Goal: Use online tool/utility

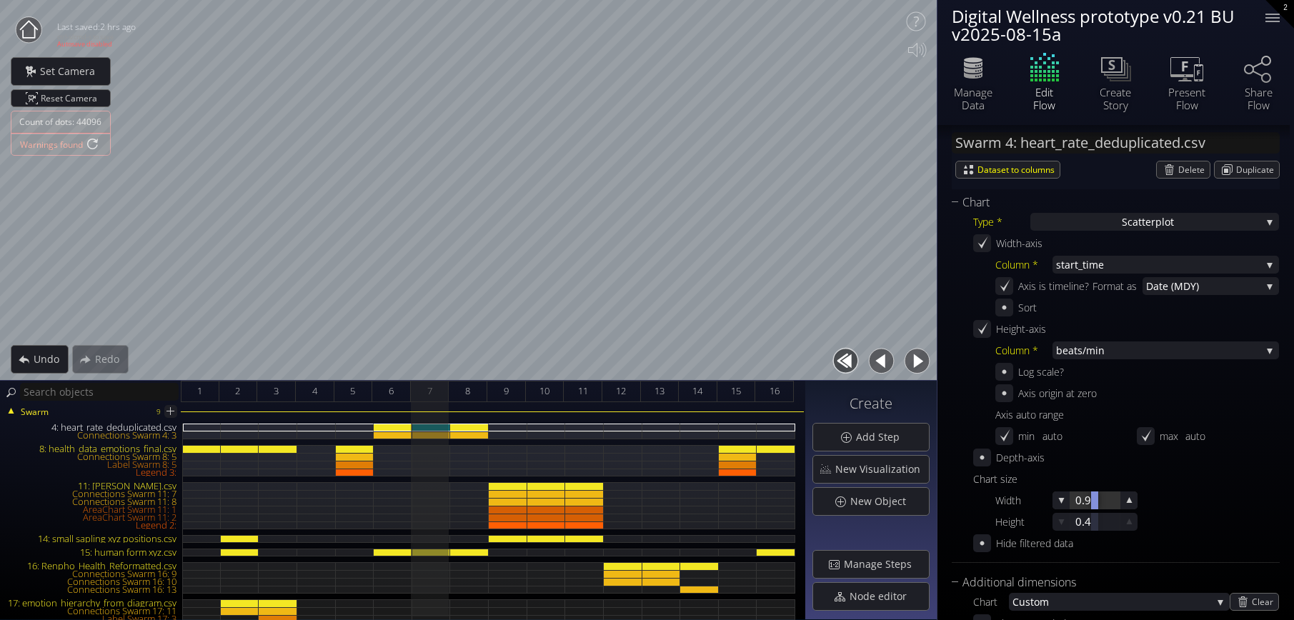
scroll to position [429, 0]
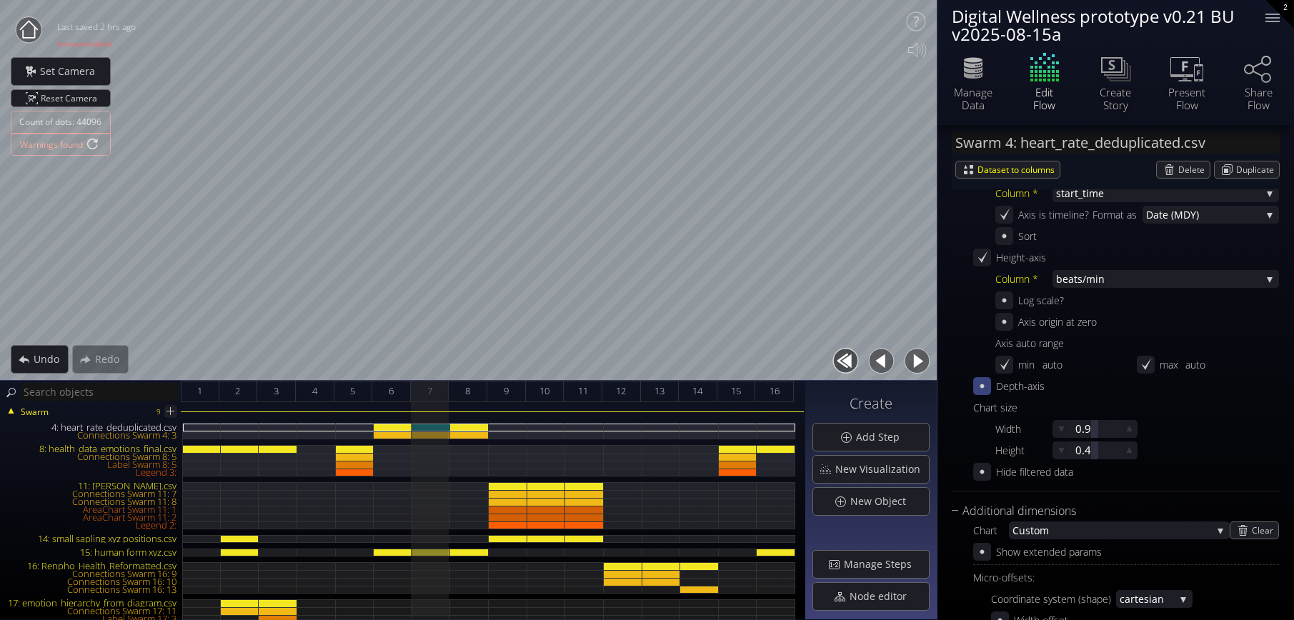
click at [981, 384] on icon at bounding box center [983, 387] width 14 height 14
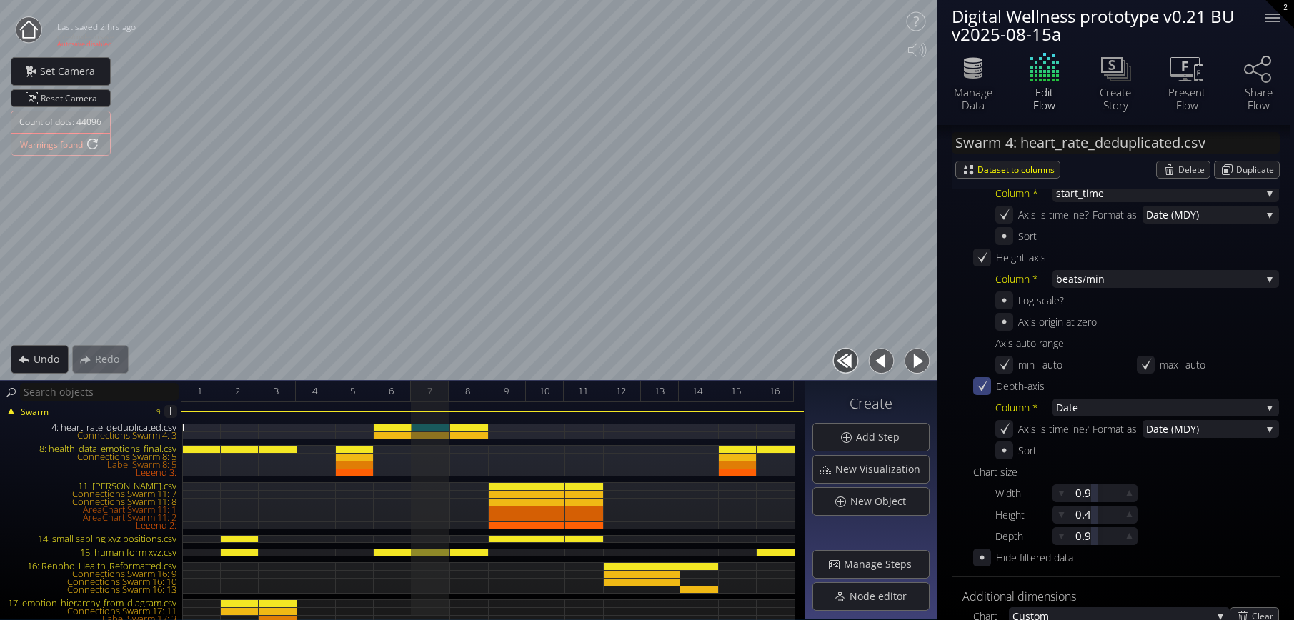
click at [979, 384] on icon at bounding box center [983, 387] width 14 height 14
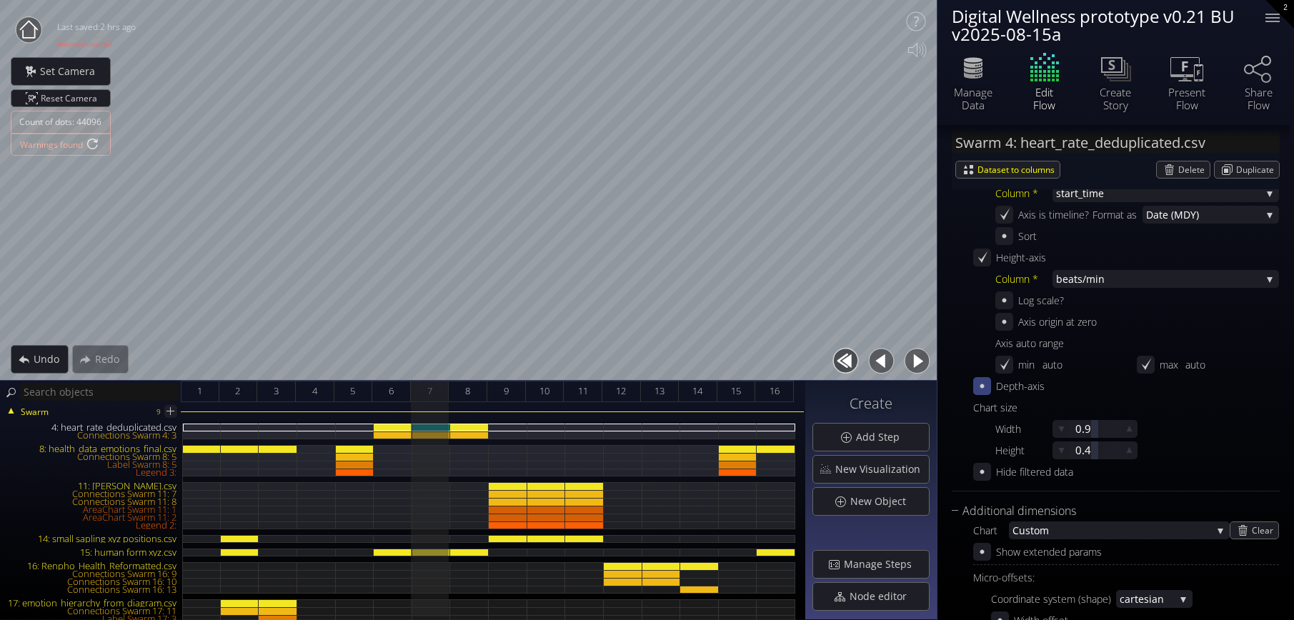
click at [979, 384] on icon at bounding box center [983, 387] width 14 height 14
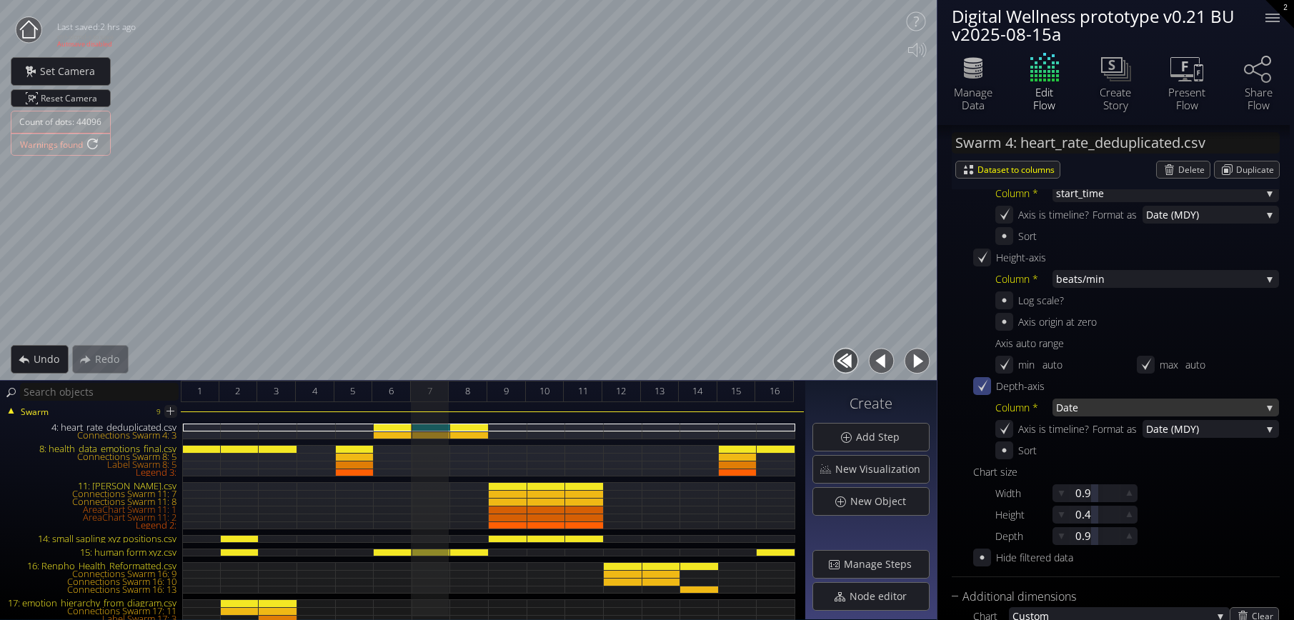
click at [1082, 410] on span "Date" at bounding box center [1158, 408] width 205 height 18
click at [1200, 81] on icon at bounding box center [1202, 72] width 9 height 17
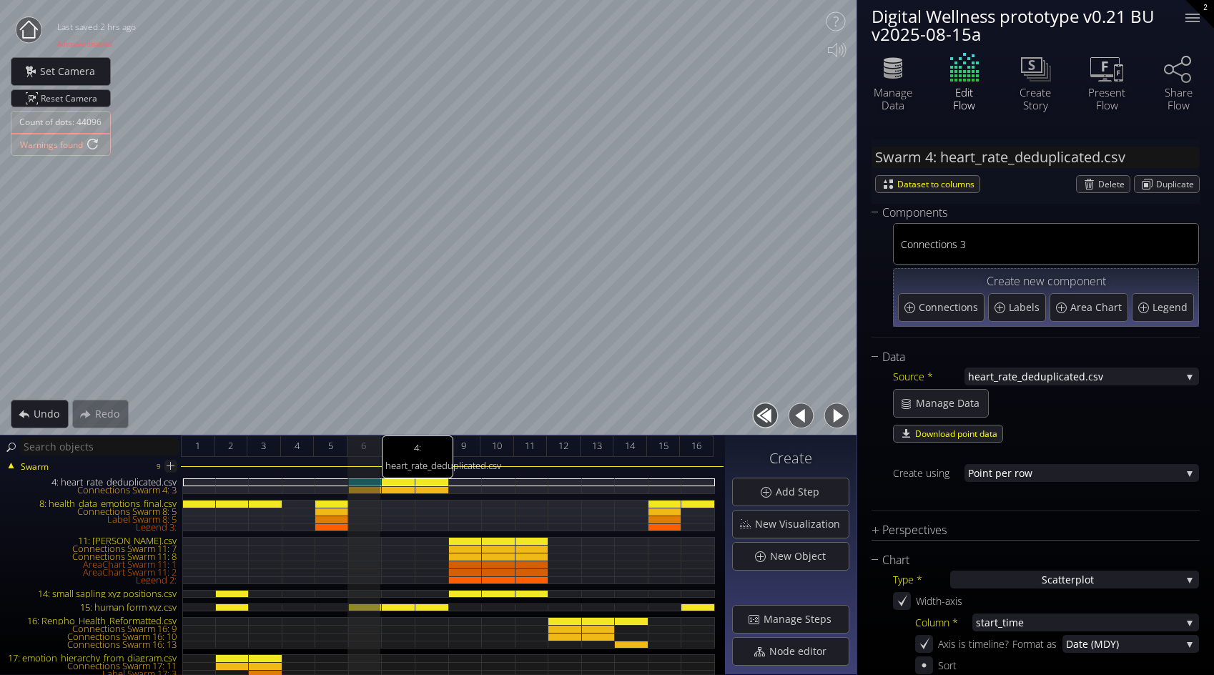
click at [365, 480] on div "4: heart_rate_deduplicated.csv" at bounding box center [366, 482] width 34 height 8
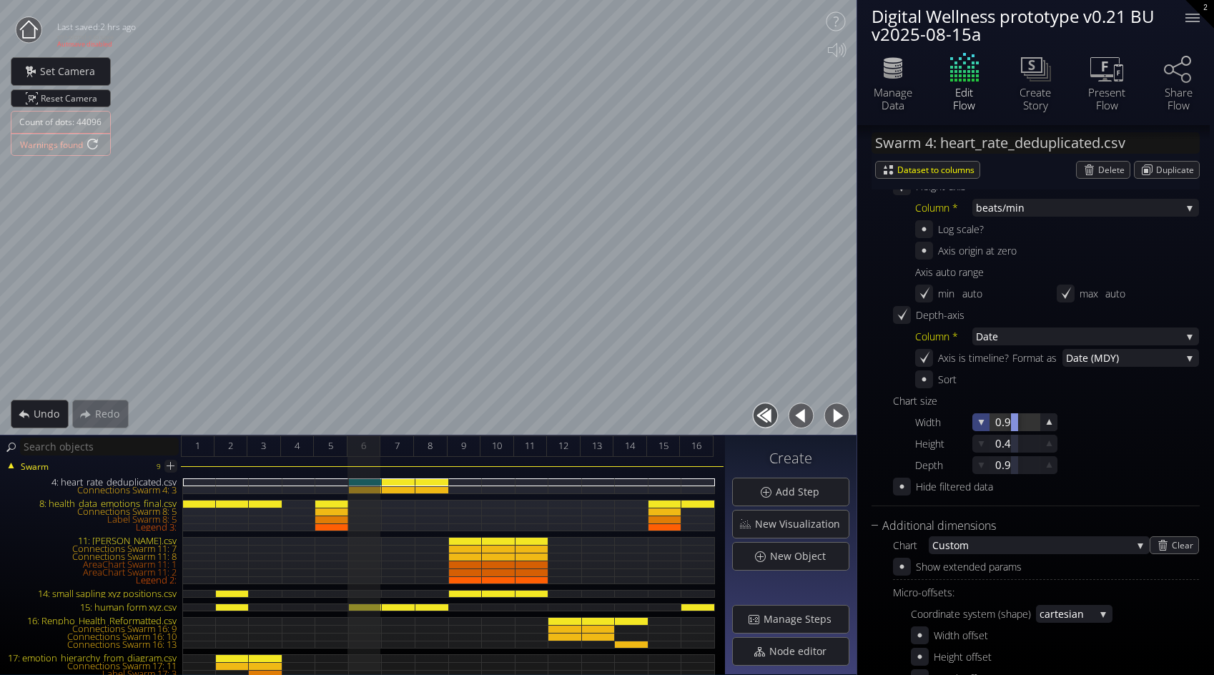
scroll to position [429, 0]
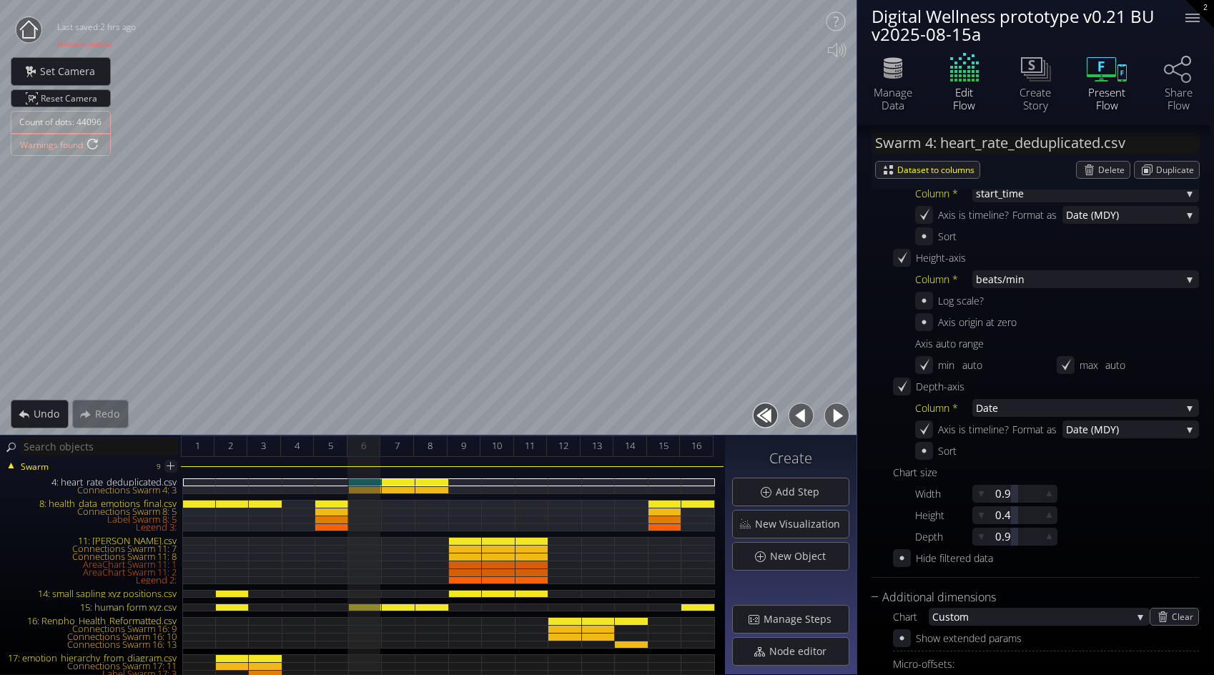
click at [1109, 91] on div "Present Flow" at bounding box center [1106, 99] width 50 height 26
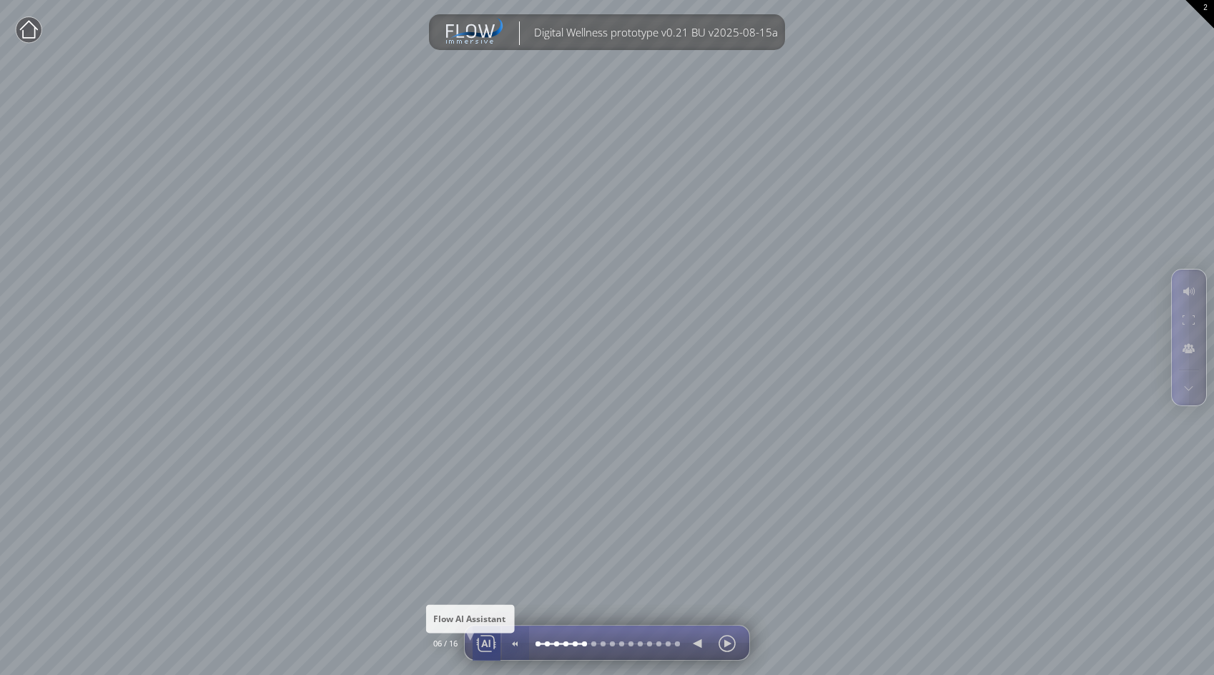
click at [485, 620] on div at bounding box center [485, 643] width 21 height 34
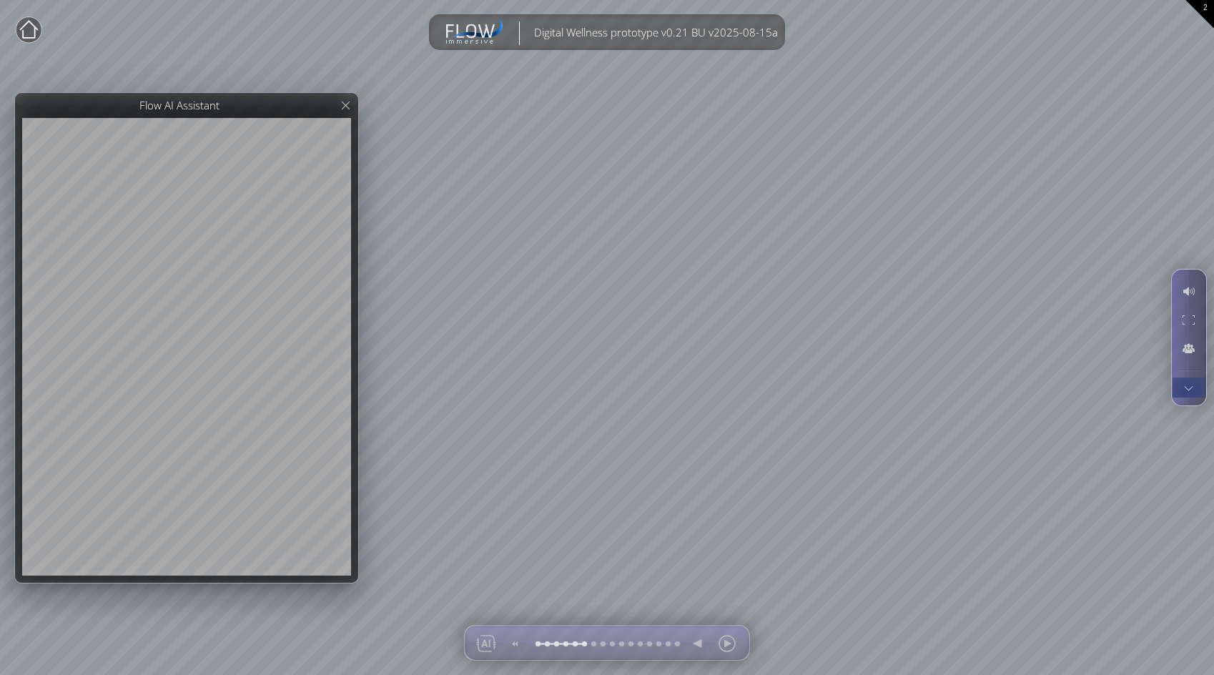
click at [1186, 392] on div at bounding box center [1188, 387] width 26 height 20
click at [1185, 347] on div at bounding box center [1188, 348] width 26 height 27
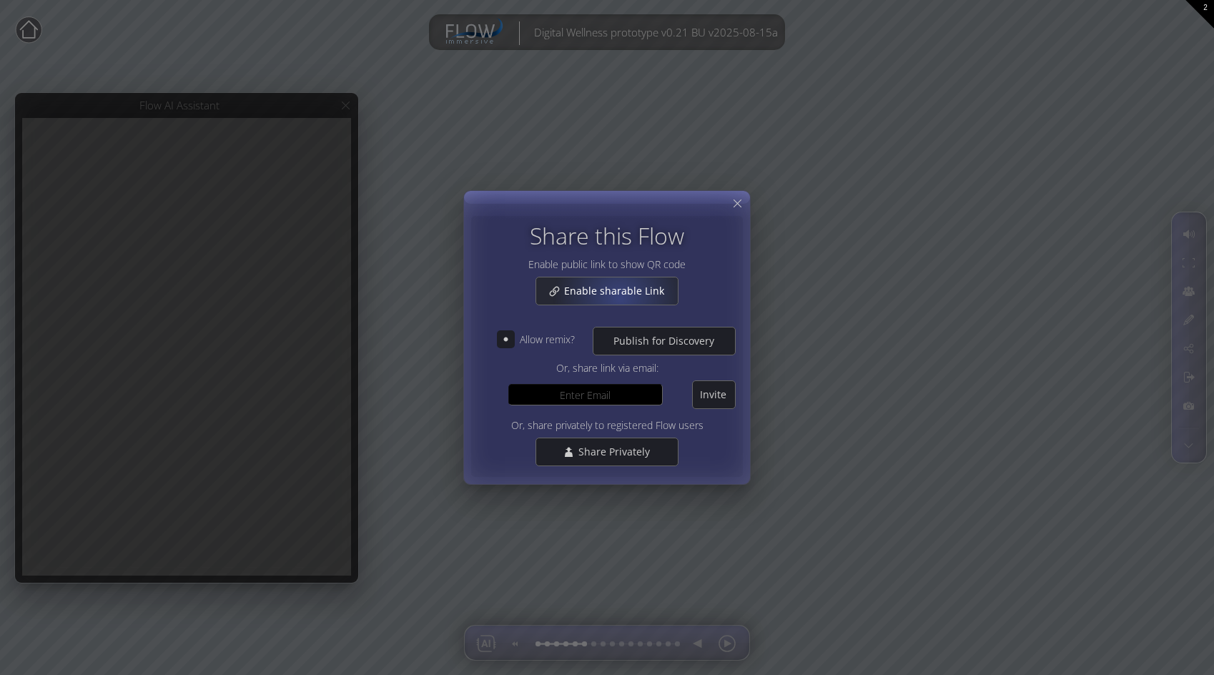
click at [620, 297] on span "Enable sharable Link" at bounding box center [617, 291] width 109 height 14
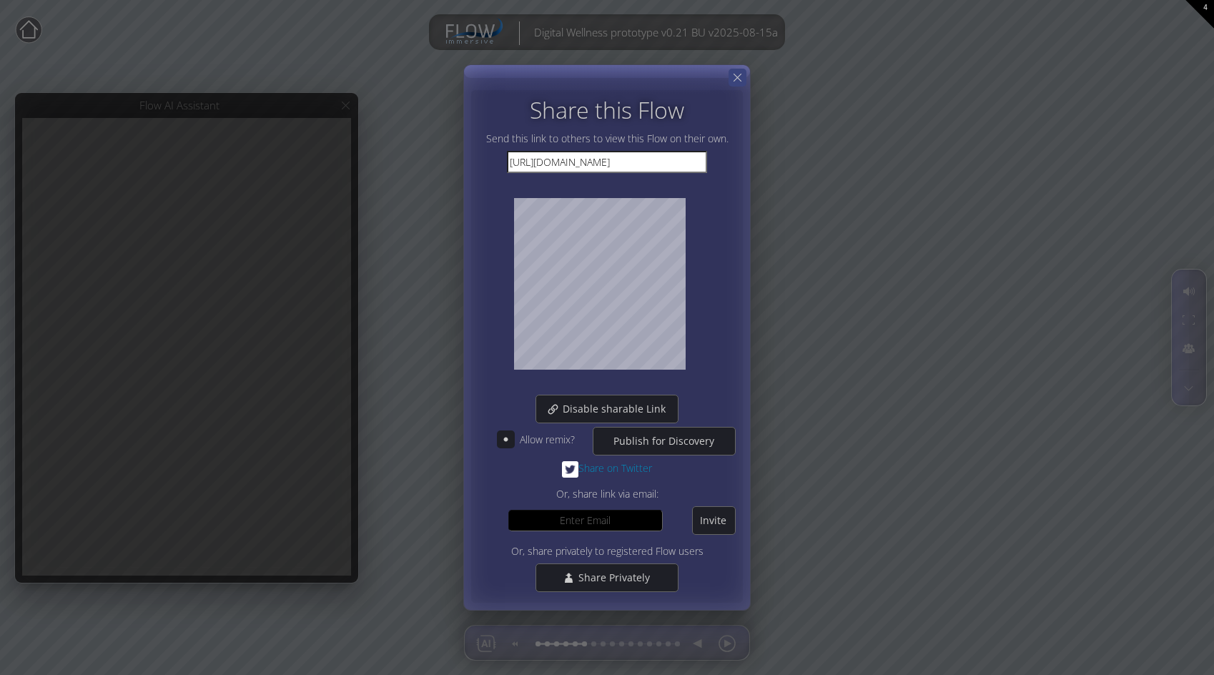
click at [743, 81] on div at bounding box center [737, 78] width 18 height 18
